Goal: Transaction & Acquisition: Purchase product/service

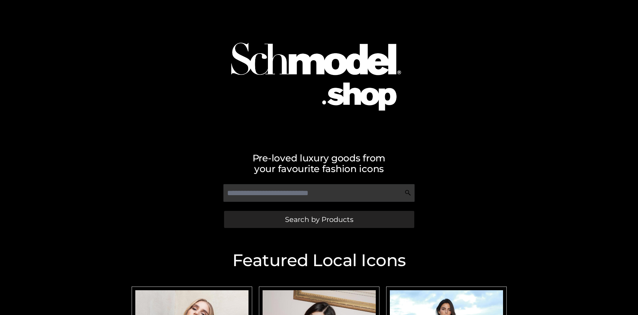
click at [319, 219] on span "Search by Products" at bounding box center [319, 219] width 68 height 7
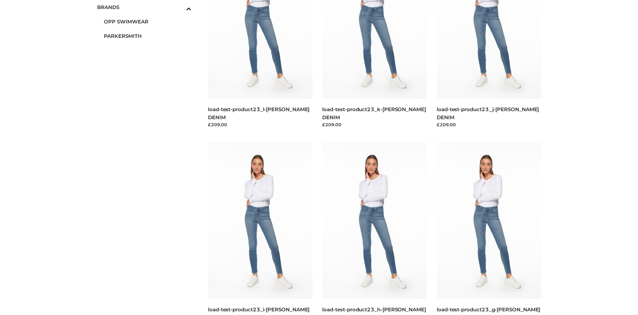
click at [147, 36] on span "PARKERSMITH" at bounding box center [148, 36] width 88 height 8
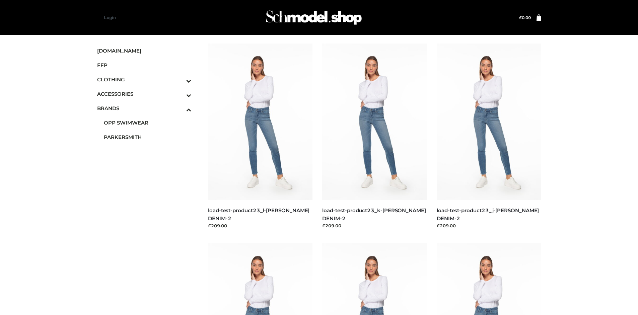
click at [488, 279] on img at bounding box center [488, 321] width 104 height 156
click at [488, 137] on img at bounding box center [488, 122] width 104 height 156
click at [374, 279] on img at bounding box center [374, 321] width 104 height 156
click at [260, 279] on img at bounding box center [260, 321] width 104 height 156
click at [179, 79] on icon "Toggle Submenu" at bounding box center [153, 81] width 75 height 8
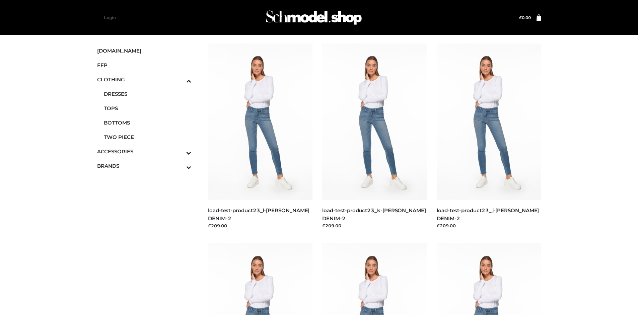
click at [147, 122] on span "BOTTOMS" at bounding box center [148, 123] width 88 height 8
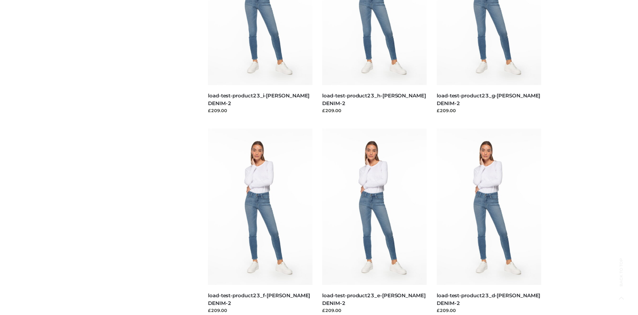
click at [374, 222] on img at bounding box center [374, 207] width 104 height 156
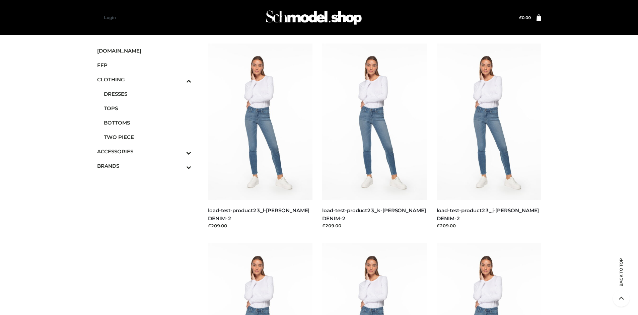
click at [260, 137] on img at bounding box center [260, 122] width 104 height 156
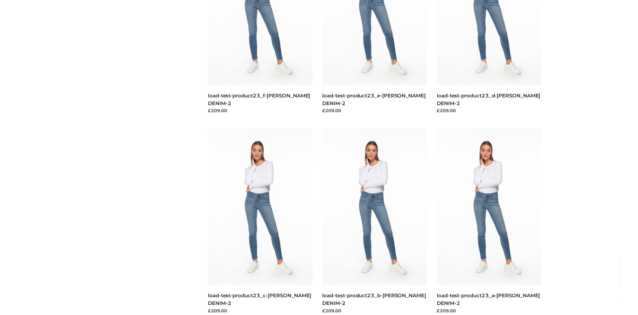
click at [260, 222] on img at bounding box center [260, 207] width 104 height 156
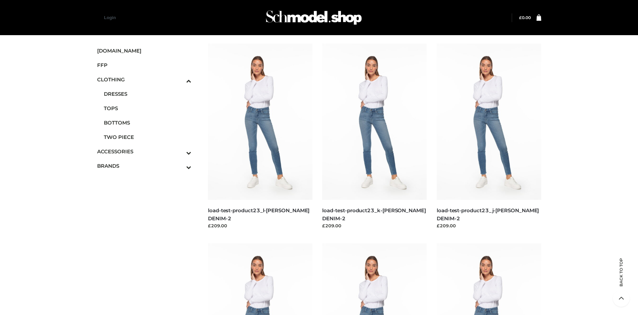
click at [488, 279] on img at bounding box center [488, 321] width 104 height 156
click at [144, 65] on span "FFP" at bounding box center [144, 65] width 94 height 8
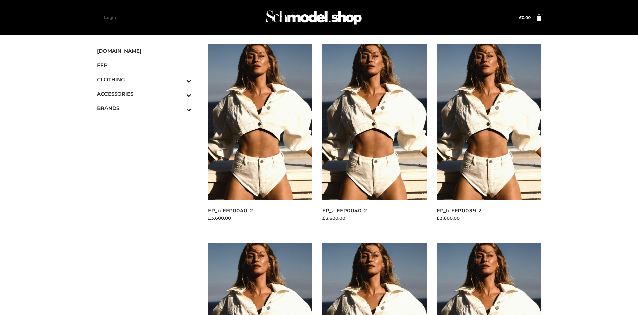
scroll to position [315, 0]
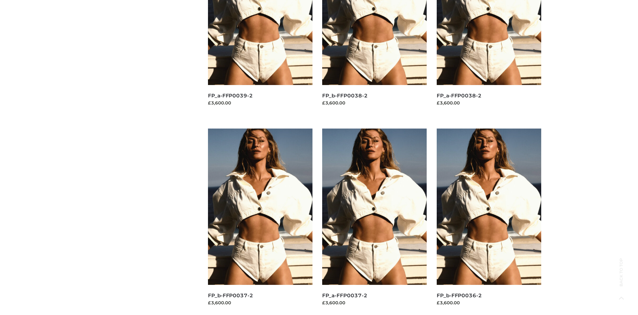
click at [374, 222] on img at bounding box center [374, 207] width 104 height 156
click at [488, 222] on img at bounding box center [488, 207] width 104 height 156
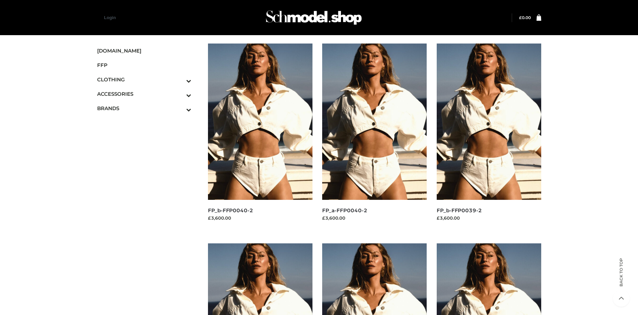
click at [260, 137] on img at bounding box center [260, 122] width 104 height 156
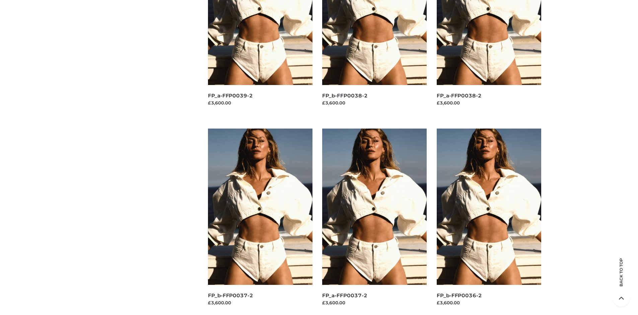
click at [260, 222] on img at bounding box center [260, 207] width 104 height 156
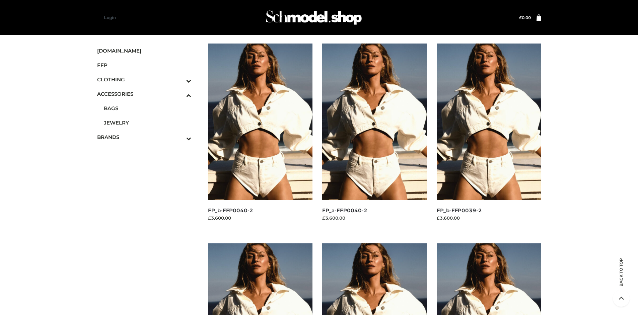
click at [147, 122] on span "JEWELRY" at bounding box center [148, 123] width 88 height 8
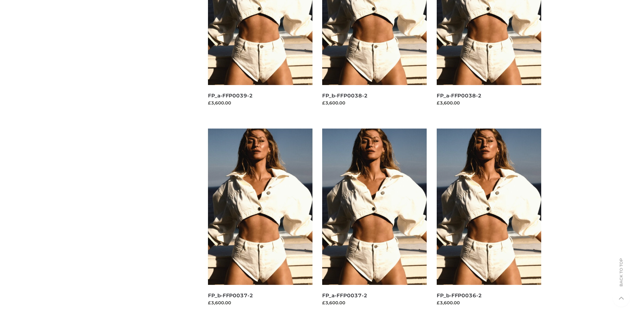
click at [374, 222] on img at bounding box center [374, 207] width 104 height 156
click at [488, 222] on img at bounding box center [488, 207] width 104 height 156
click at [374, 222] on img at bounding box center [374, 207] width 104 height 156
click at [488, 222] on img at bounding box center [488, 207] width 104 height 156
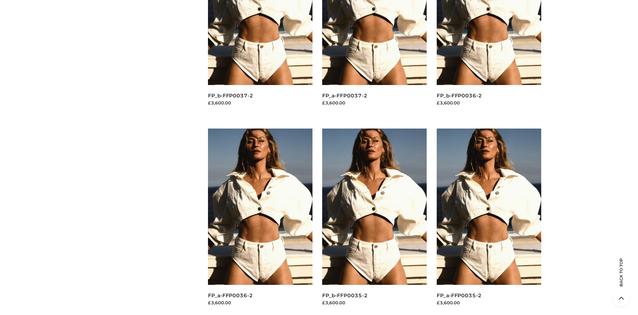
scroll to position [0, 0]
